Goal: Task Accomplishment & Management: Use online tool/utility

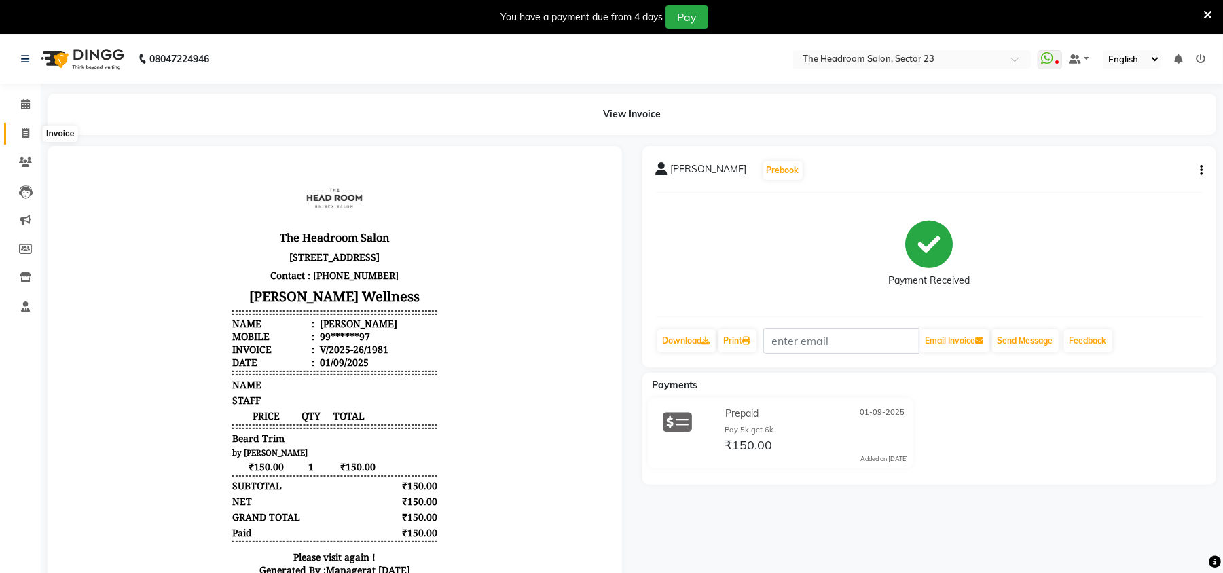
click at [27, 140] on span at bounding box center [26, 134] width 24 height 16
select select "service"
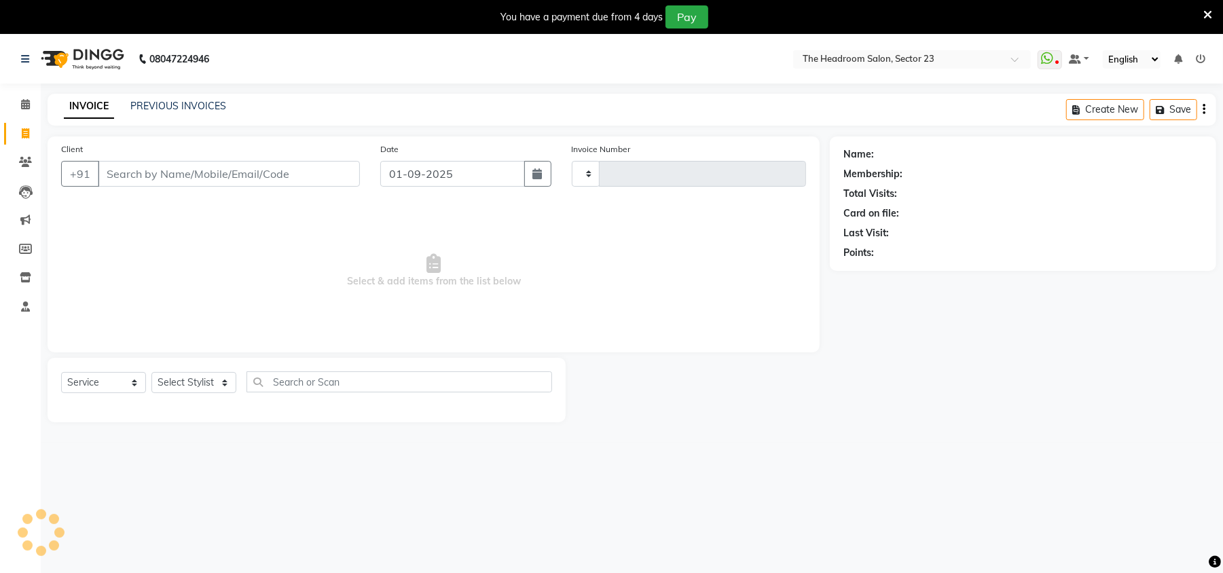
scroll to position [34, 0]
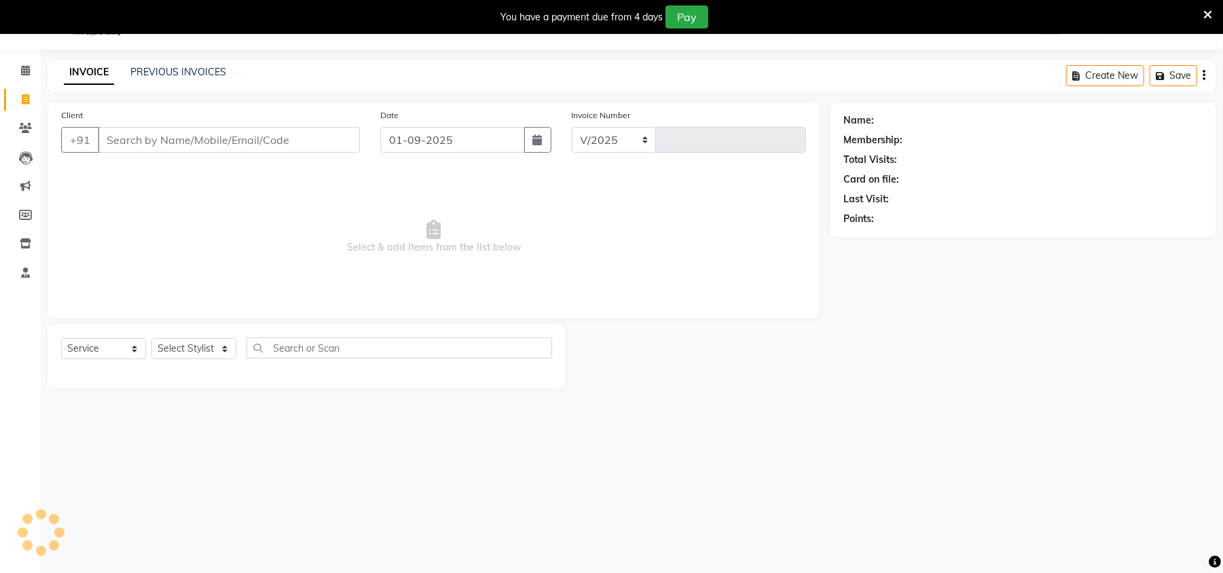
select select "6796"
type input "1982"
click at [160, 150] on input "Client" at bounding box center [229, 140] width 262 height 26
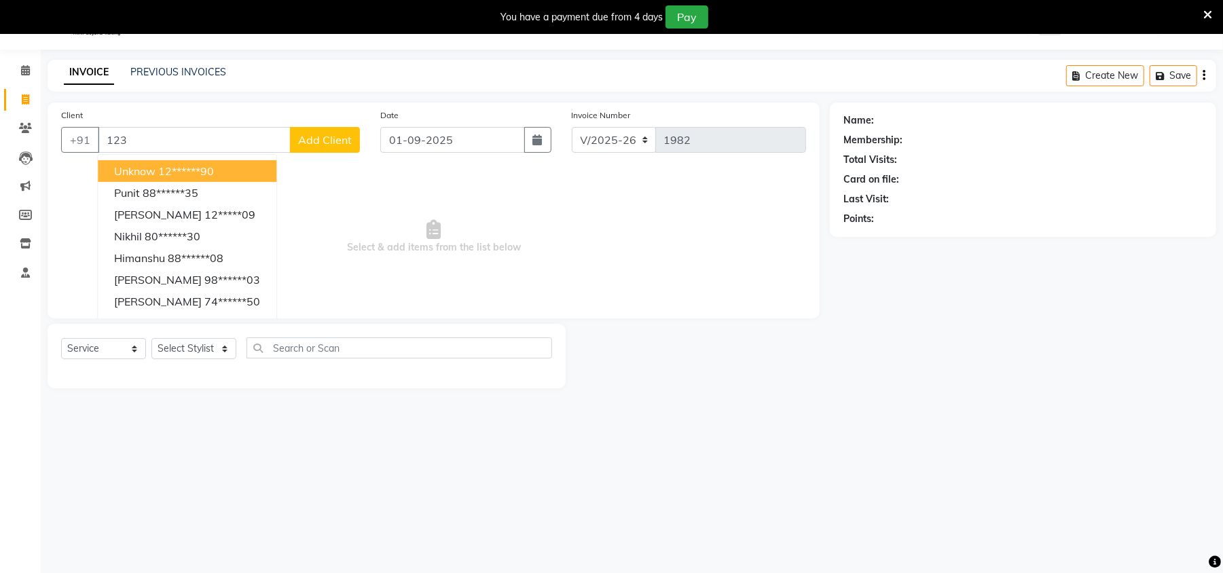
click at [164, 164] on ngb-highlight "12******90" at bounding box center [186, 171] width 56 height 14
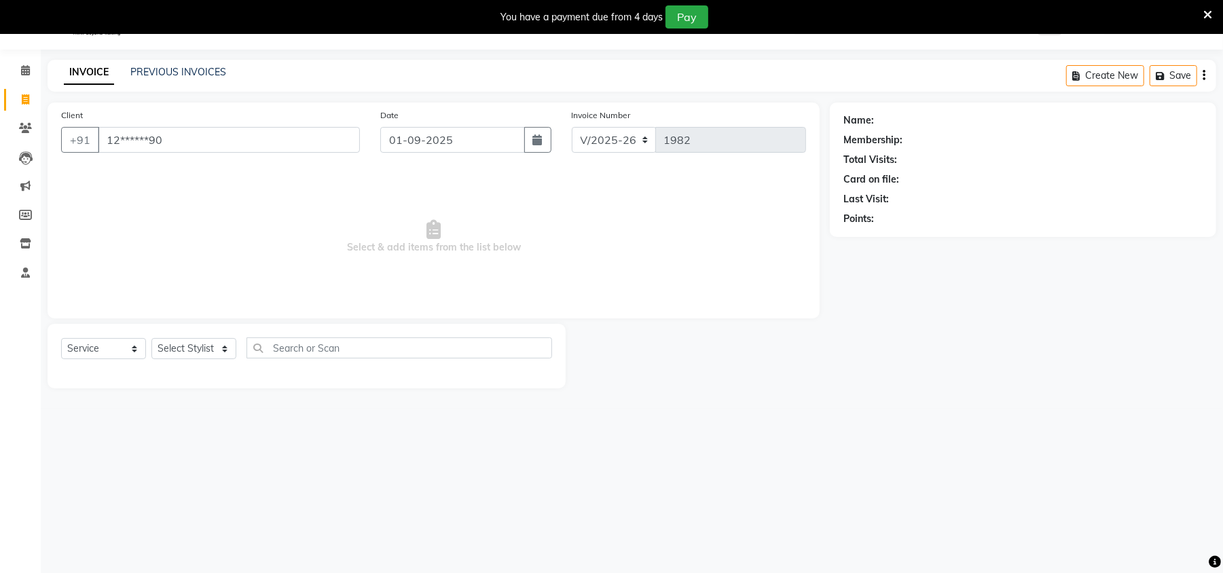
type input "12******90"
click at [183, 355] on div "Select Service Product Membership Package Voucher Prepaid Gift Card Select Styl…" at bounding box center [306, 354] width 491 height 32
click at [183, 355] on select "Select Stylist [PERSON_NAME] [PERSON_NAME] [PERSON_NAME] Manager [PERSON_NAME] …" at bounding box center [193, 348] width 85 height 21
select select "53420"
click at [151, 338] on select "Select Stylist [PERSON_NAME] [PERSON_NAME] [PERSON_NAME] Manager [PERSON_NAME] …" at bounding box center [193, 348] width 85 height 21
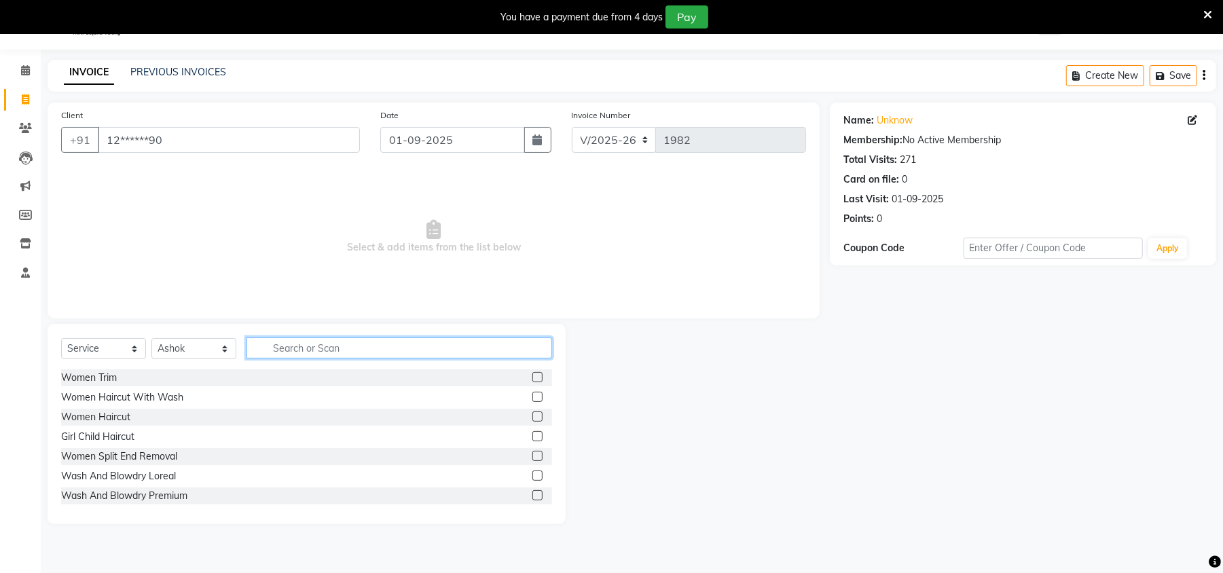
click at [324, 341] on input "text" at bounding box center [400, 348] width 306 height 21
type input "cut"
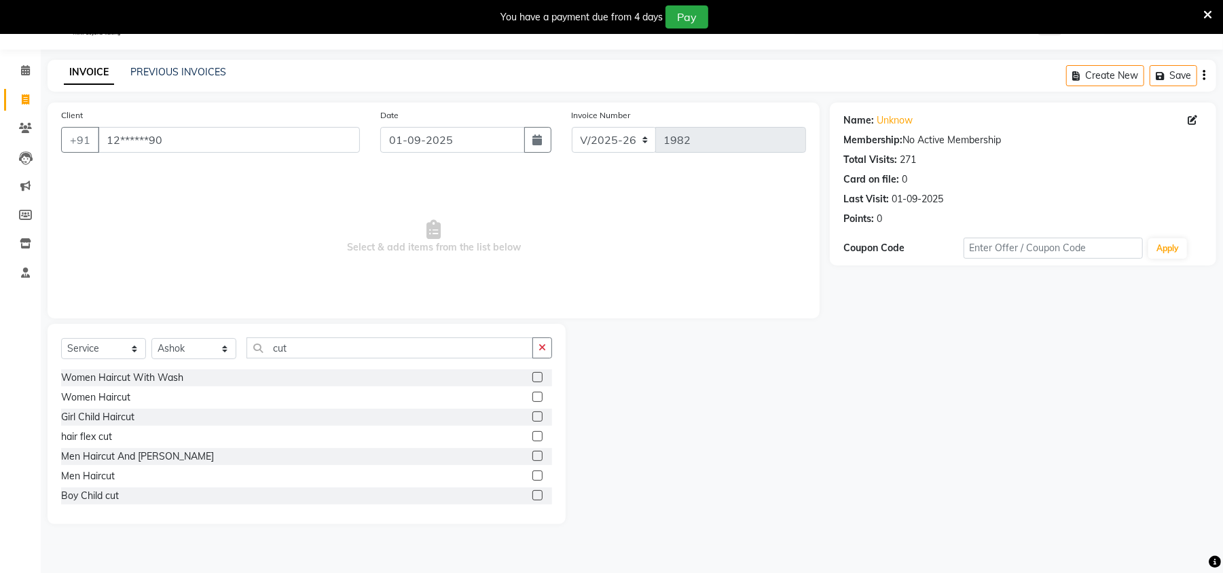
click at [533, 475] on label at bounding box center [538, 476] width 10 height 10
click at [533, 475] on input "checkbox" at bounding box center [537, 476] width 9 height 9
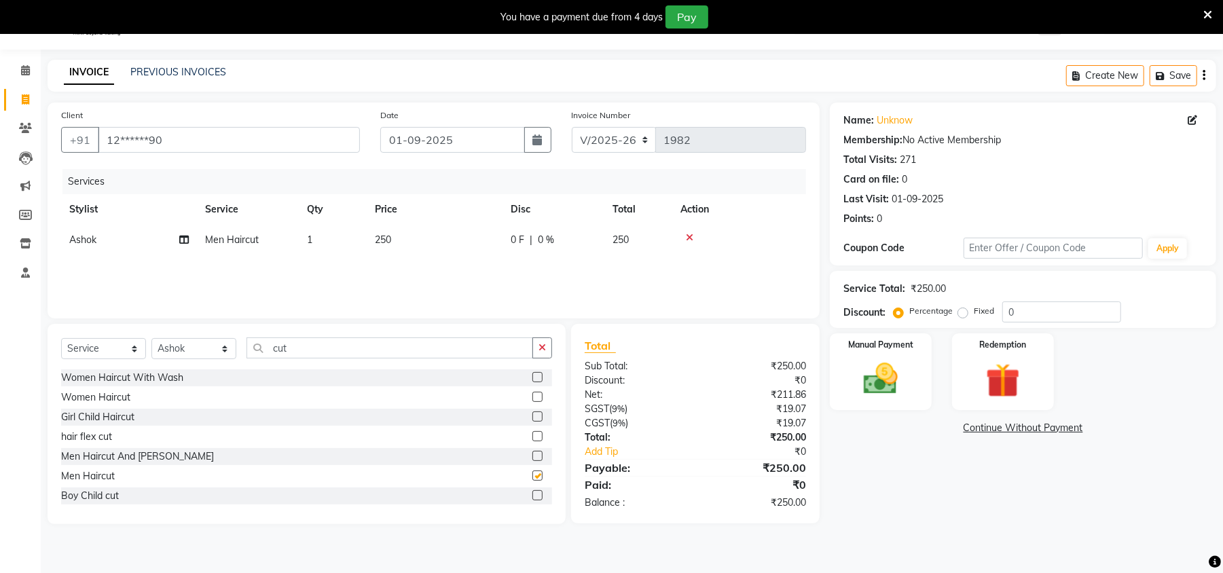
checkbox input "false"
click at [873, 372] on img at bounding box center [881, 379] width 58 height 41
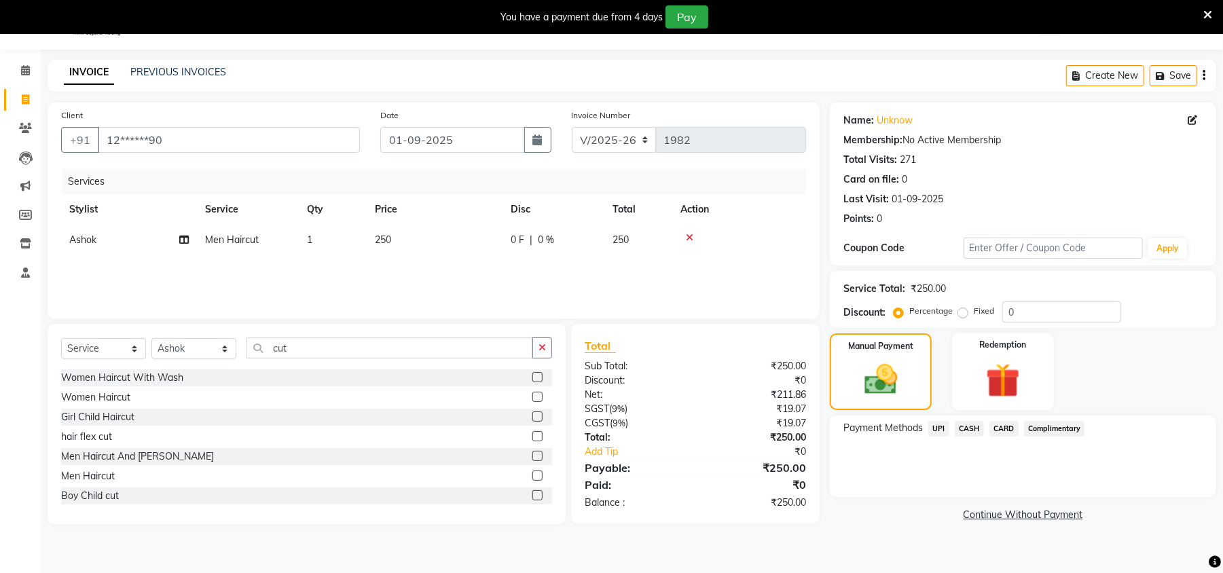
click at [937, 431] on span "UPI" at bounding box center [939, 429] width 21 height 16
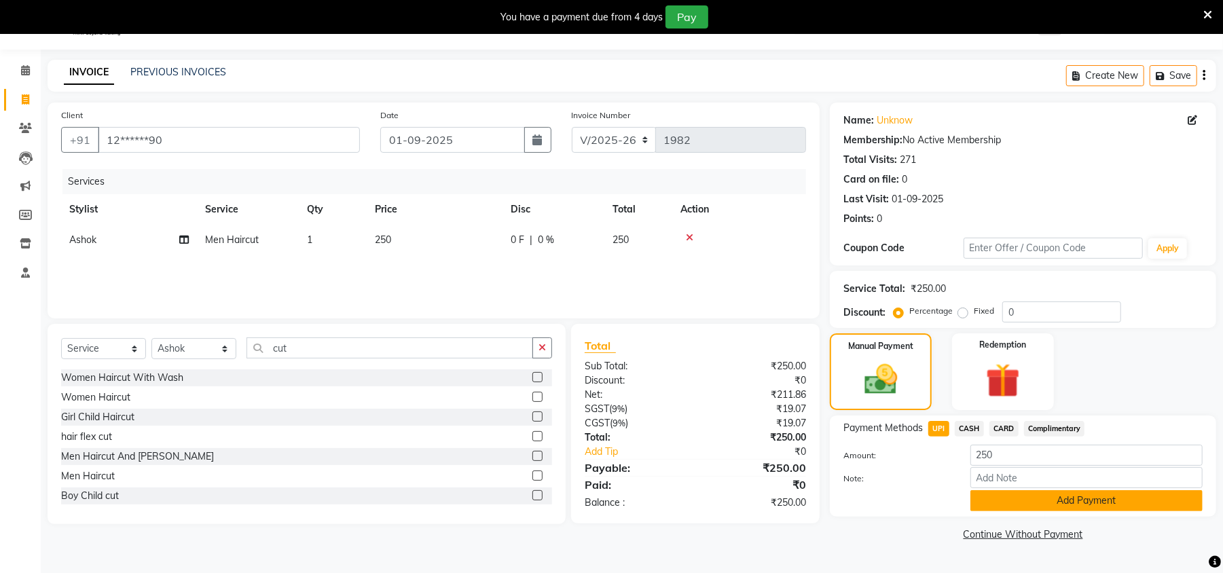
click at [1060, 506] on button "Add Payment" at bounding box center [1087, 500] width 232 height 21
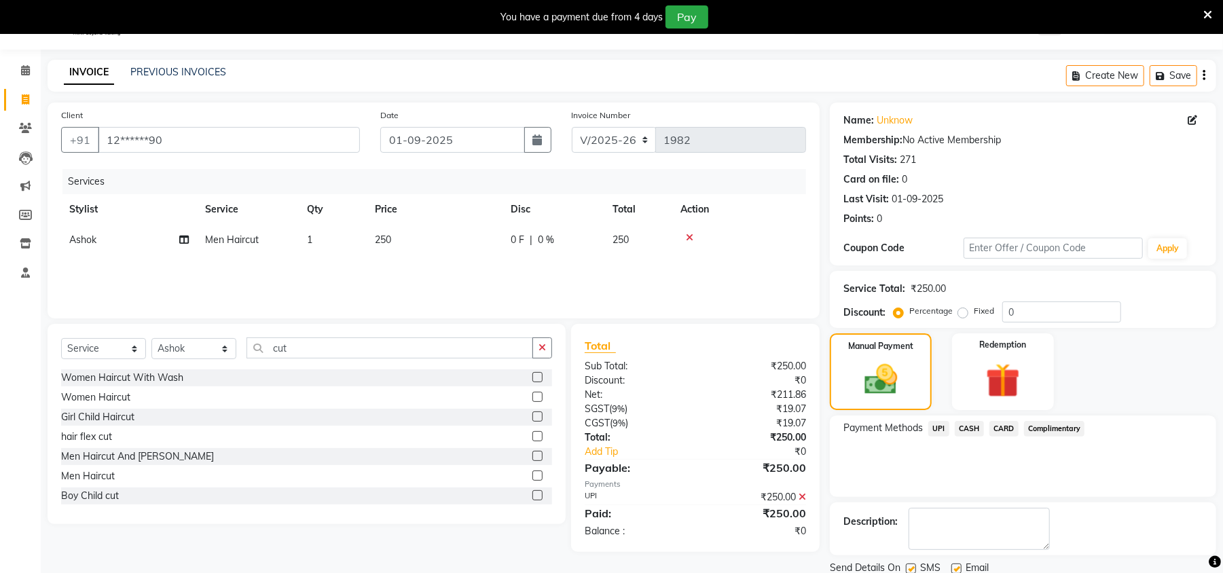
scroll to position [84, 0]
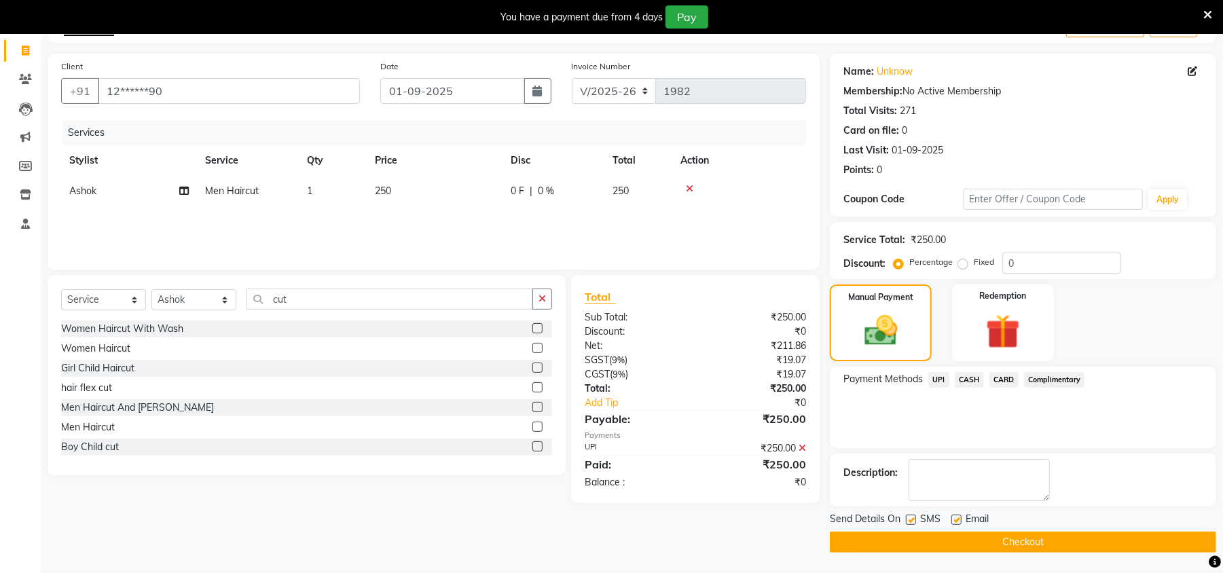
click at [1075, 539] on button "Checkout" at bounding box center [1023, 542] width 387 height 21
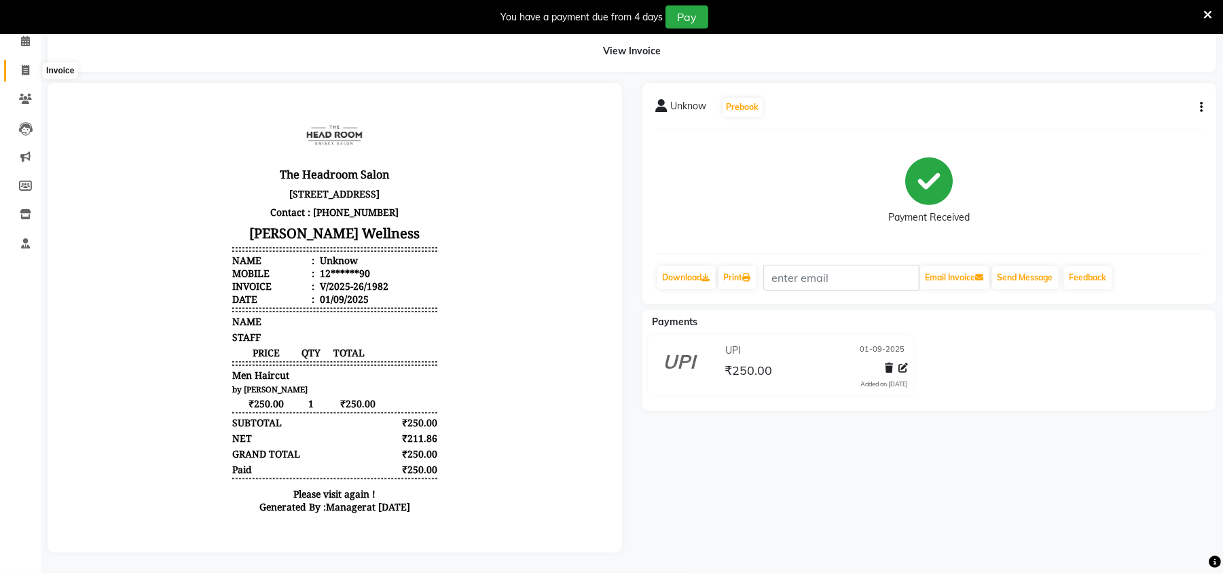
click at [26, 65] on icon at bounding box center [25, 70] width 7 height 10
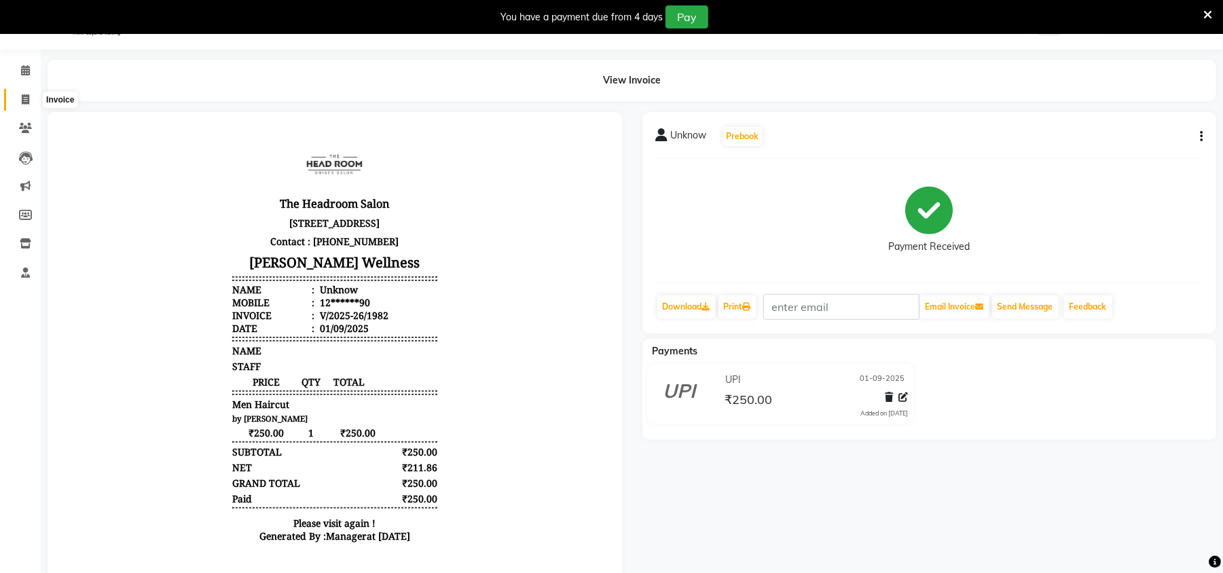
select select "service"
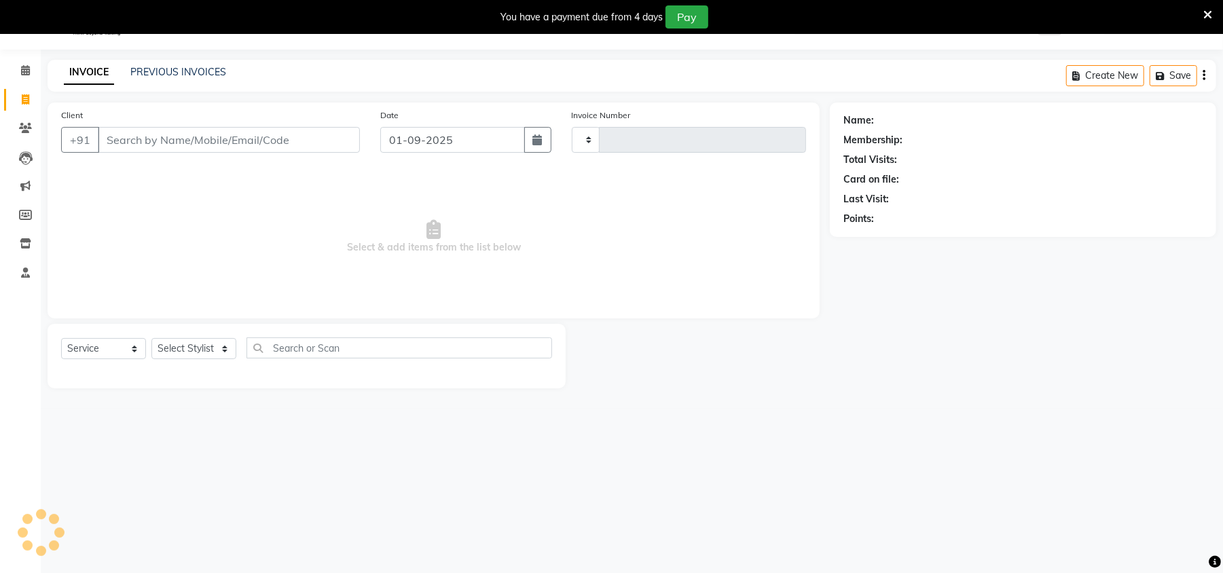
type input "1983"
select select "6796"
click at [185, 75] on link "PREVIOUS INVOICES" at bounding box center [178, 72] width 96 height 12
